Goal: Transaction & Acquisition: Purchase product/service

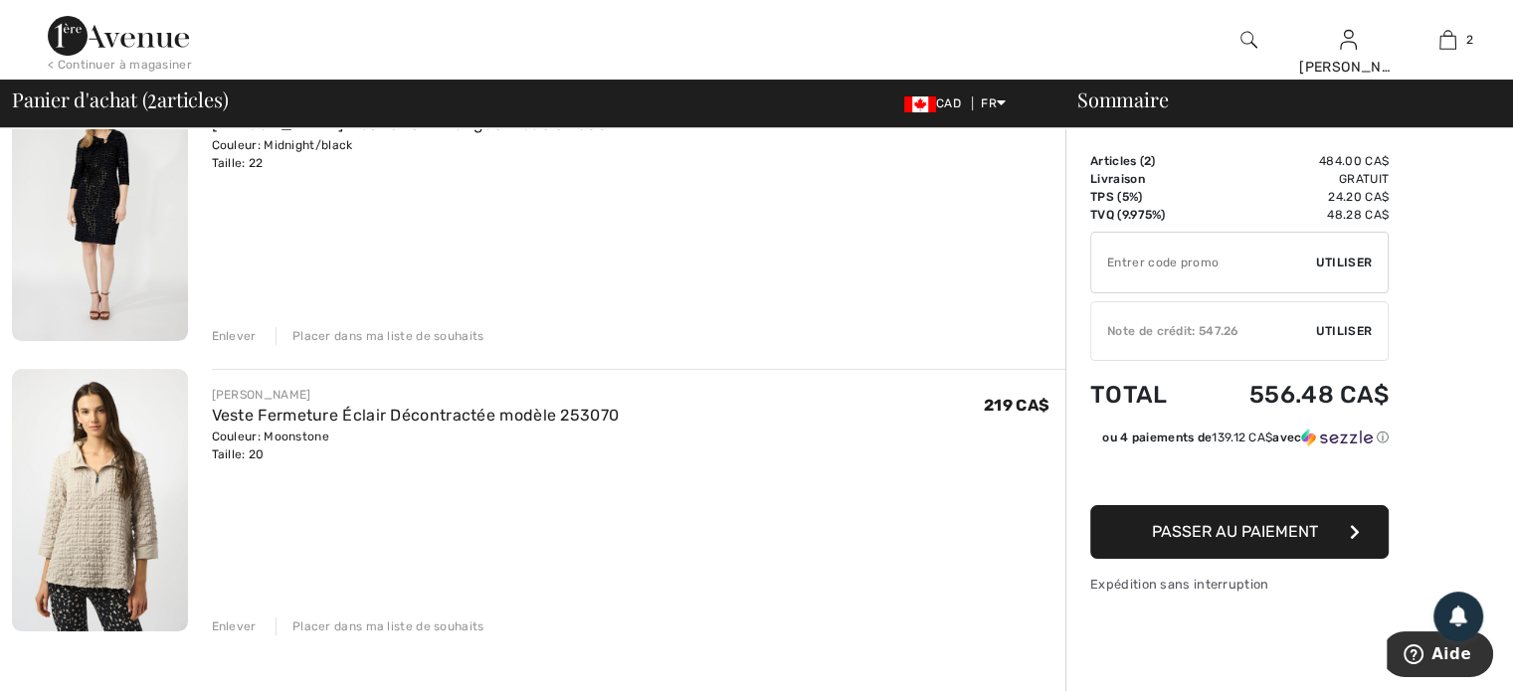
scroll to position [99, 0]
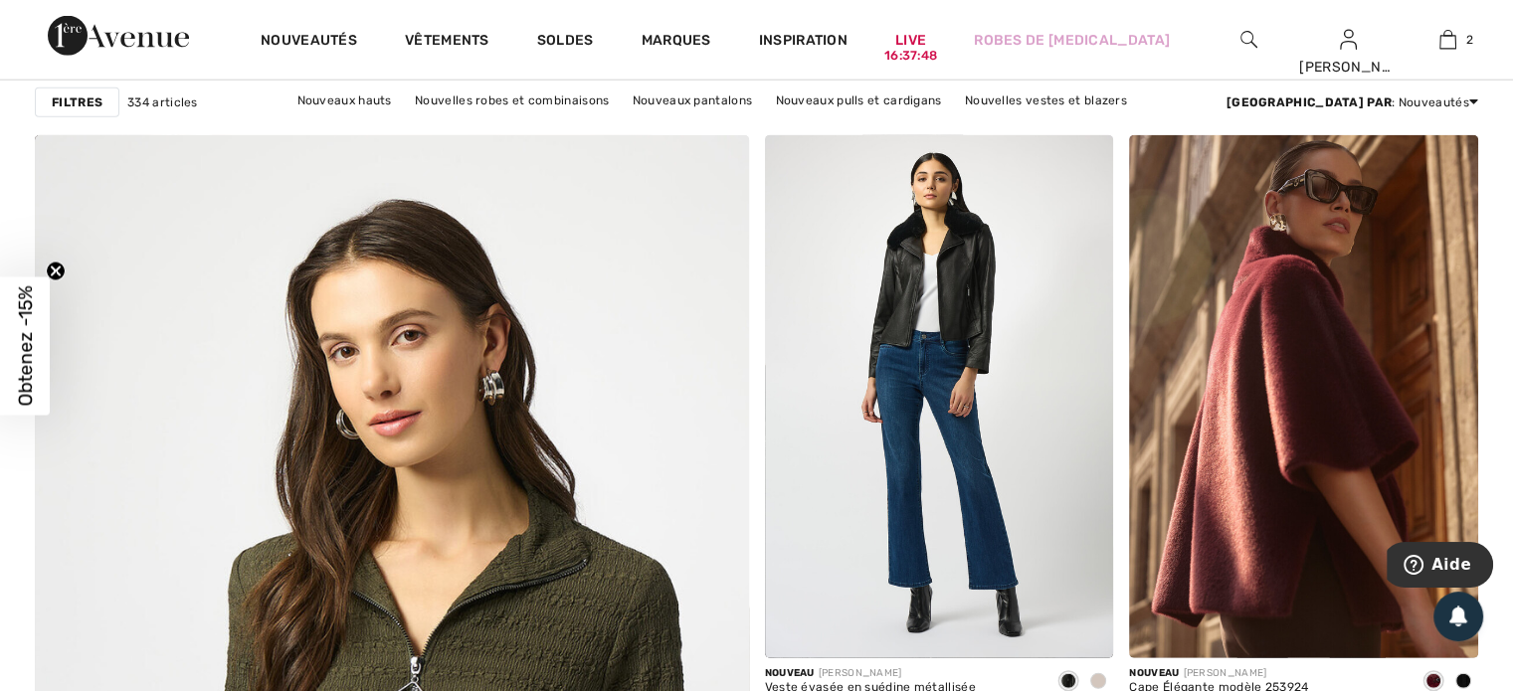
scroll to position [5074, 0]
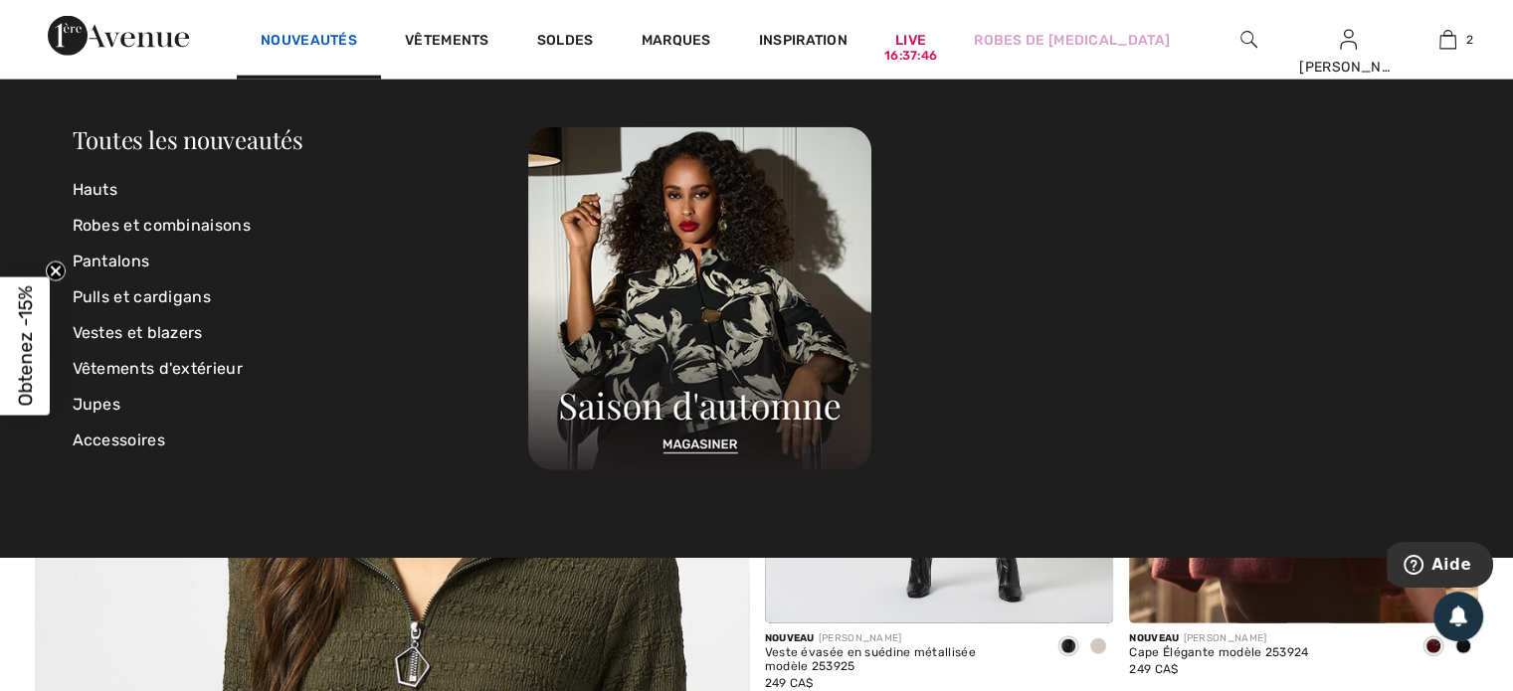
click at [294, 35] on link "Nouveautés" at bounding box center [309, 42] width 97 height 21
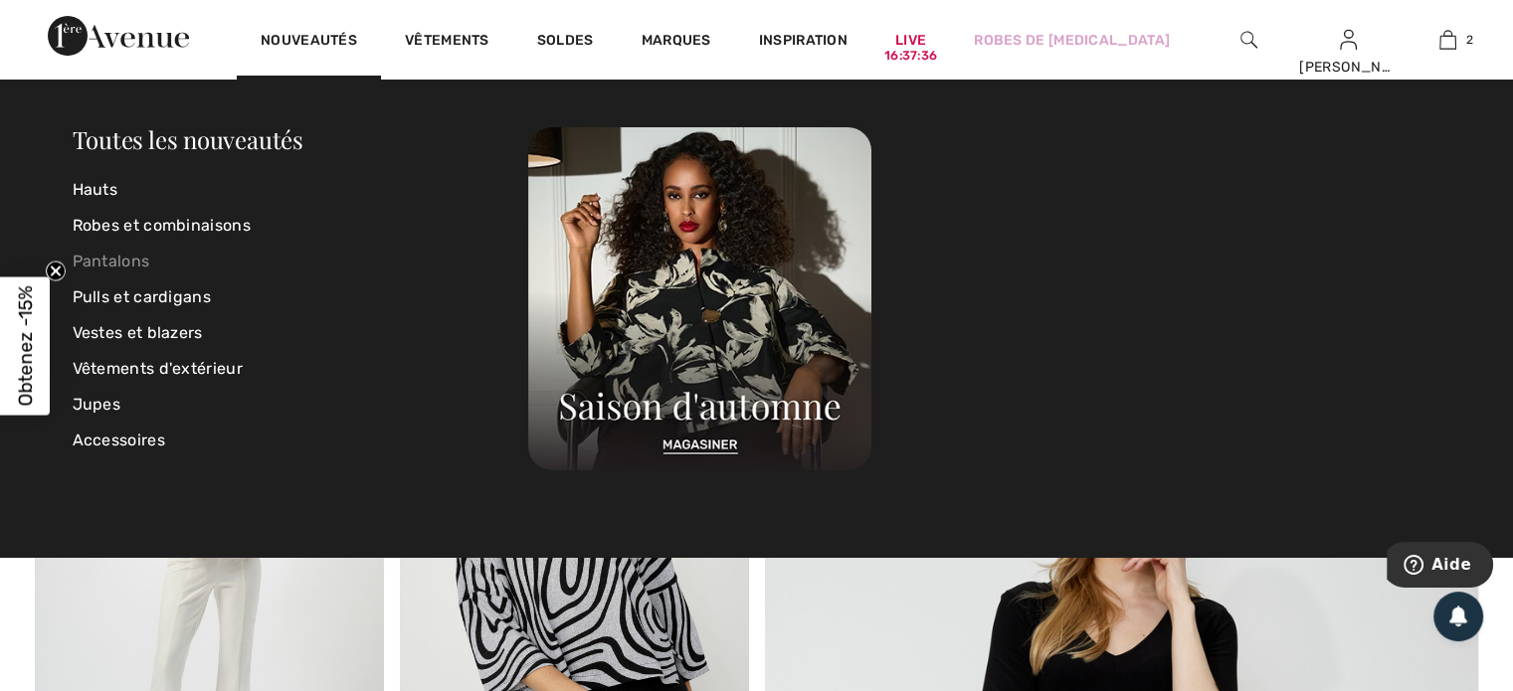
click at [117, 255] on link "Pantalons" at bounding box center [301, 262] width 457 height 36
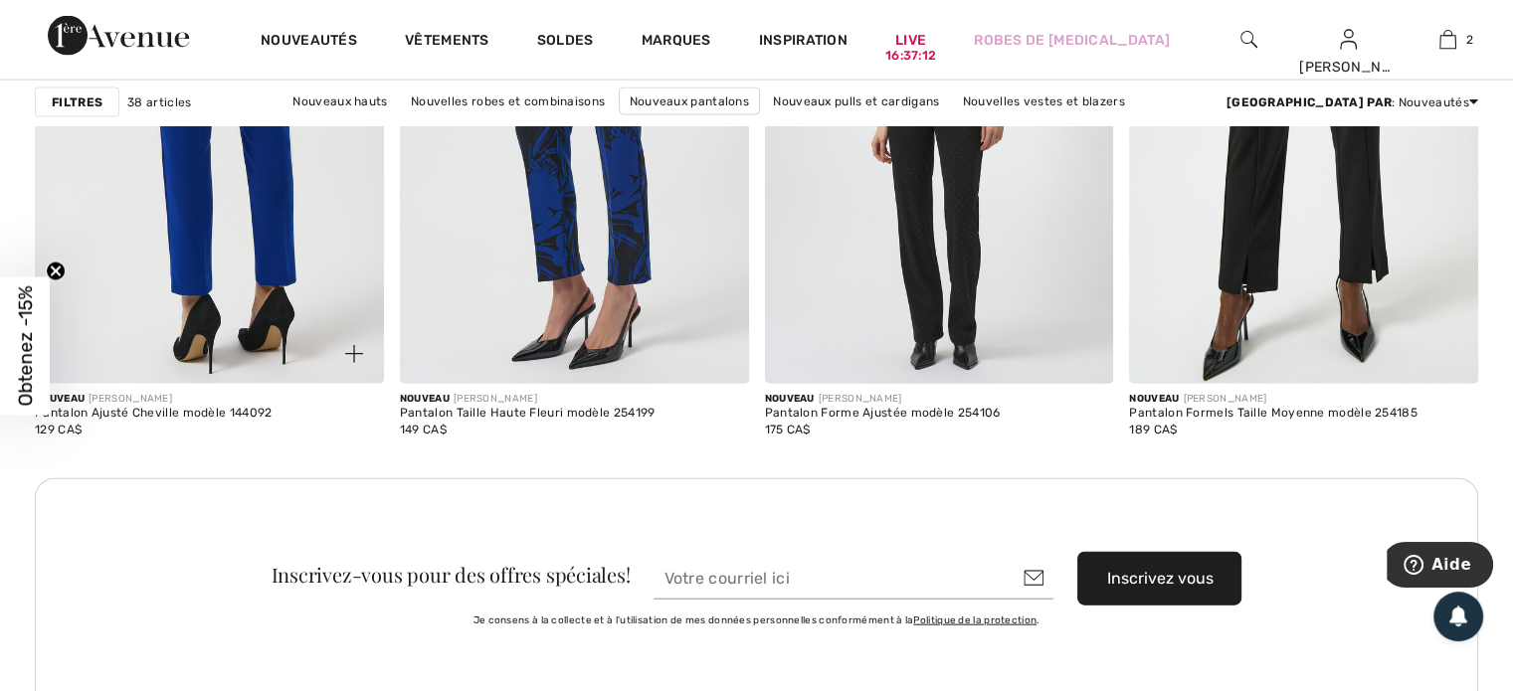
scroll to position [4179, 0]
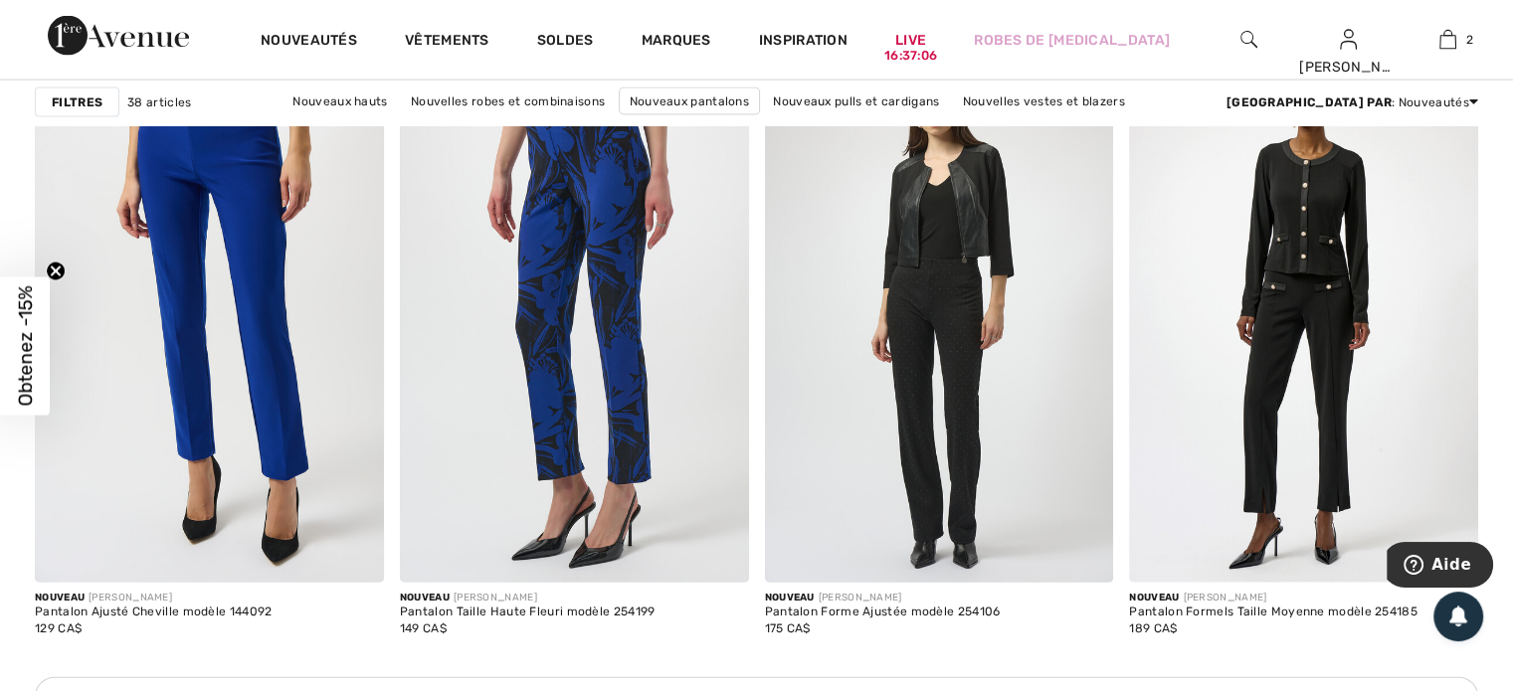
click at [1286, 445] on img at bounding box center [1303, 321] width 349 height 523
click at [1257, 446] on img at bounding box center [1303, 321] width 349 height 523
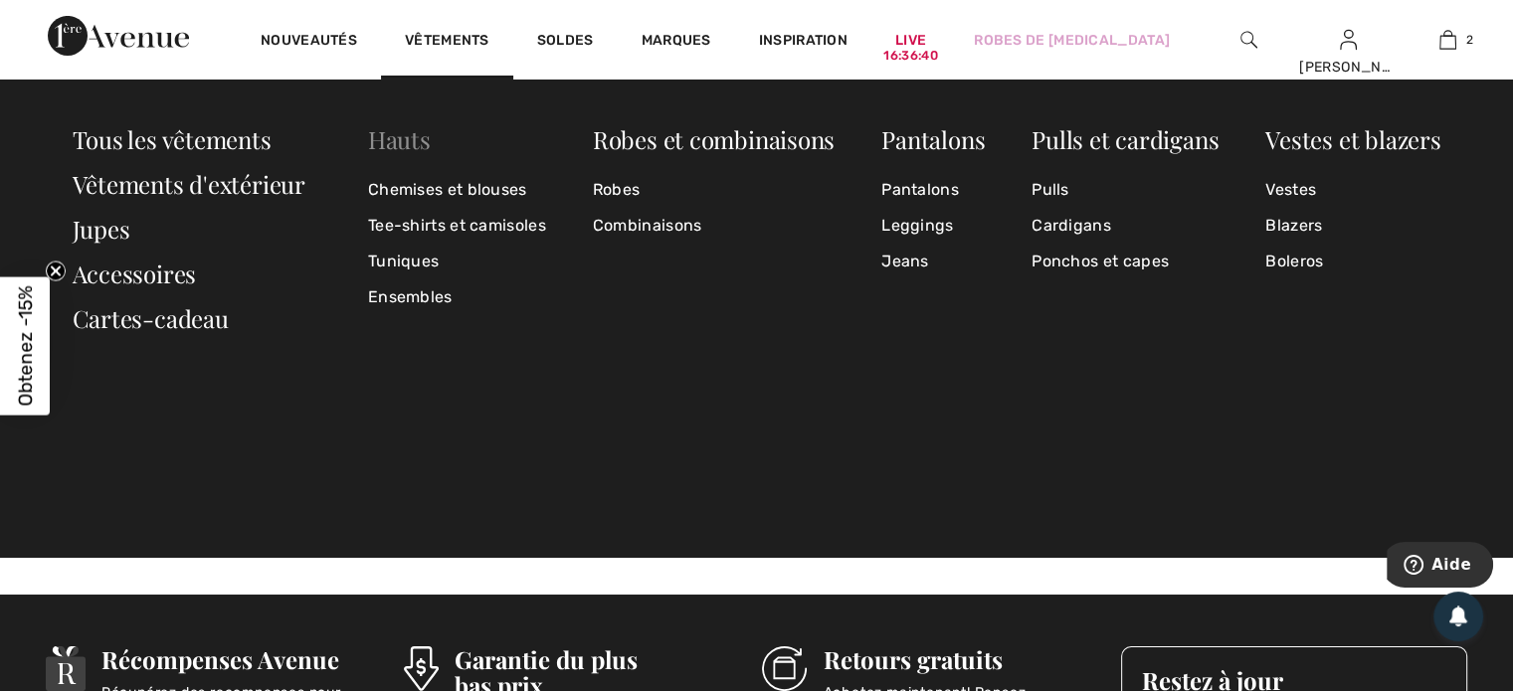
scroll to position [7163, 0]
